Goal: Information Seeking & Learning: Check status

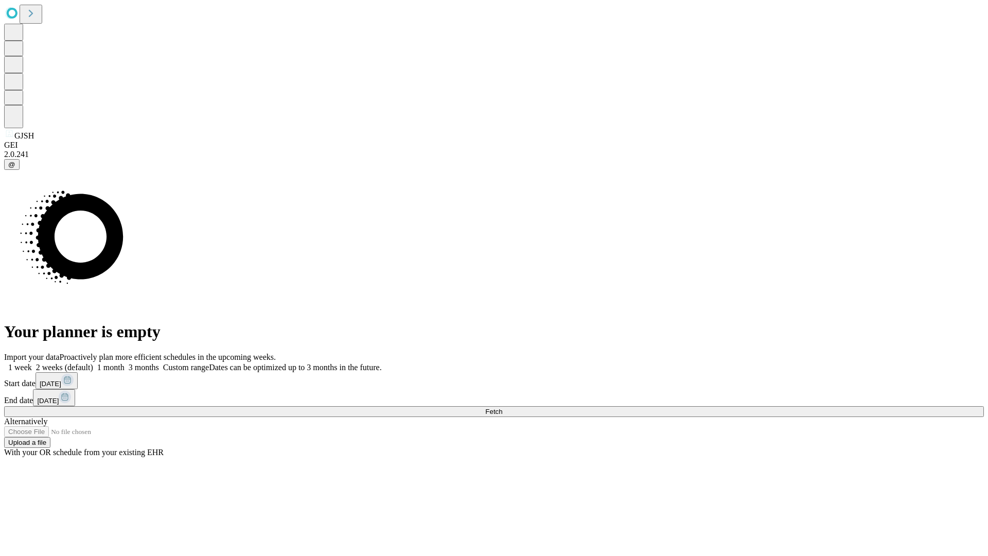
click at [502, 408] on span "Fetch" at bounding box center [493, 412] width 17 height 8
